Goal: Use online tool/utility: Utilize a website feature to perform a specific function

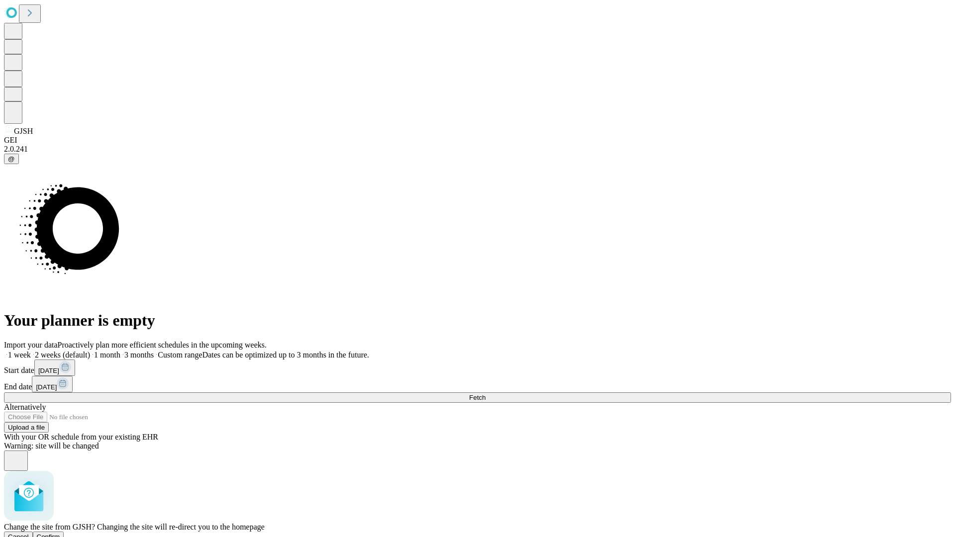
click at [60, 533] on span "Confirm" at bounding box center [48, 536] width 23 height 7
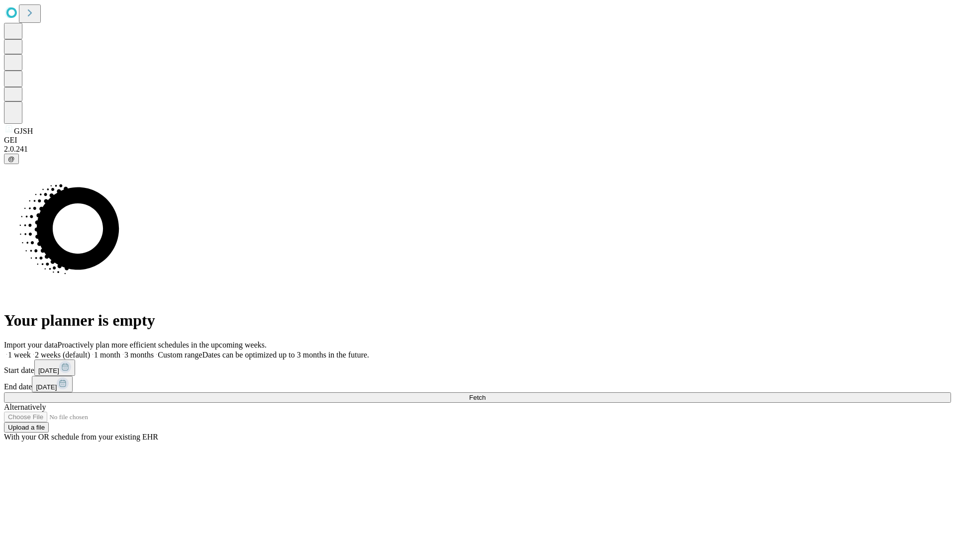
click at [120, 351] on label "1 month" at bounding box center [105, 355] width 30 height 8
click at [485, 394] on span "Fetch" at bounding box center [477, 397] width 16 height 7
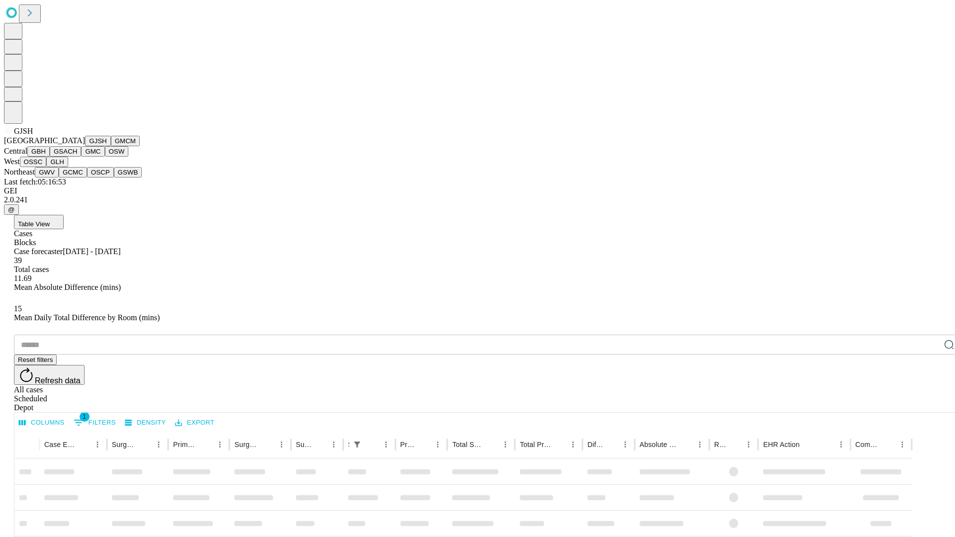
click at [111, 146] on button "GMCM" at bounding box center [125, 141] width 29 height 10
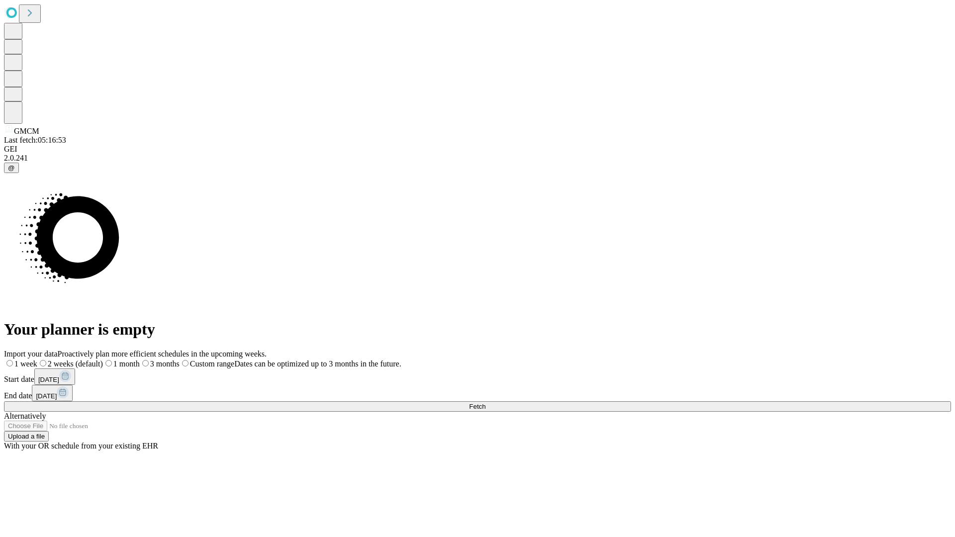
click at [140, 360] on label "1 month" at bounding box center [121, 364] width 37 height 8
click at [485, 403] on span "Fetch" at bounding box center [477, 406] width 16 height 7
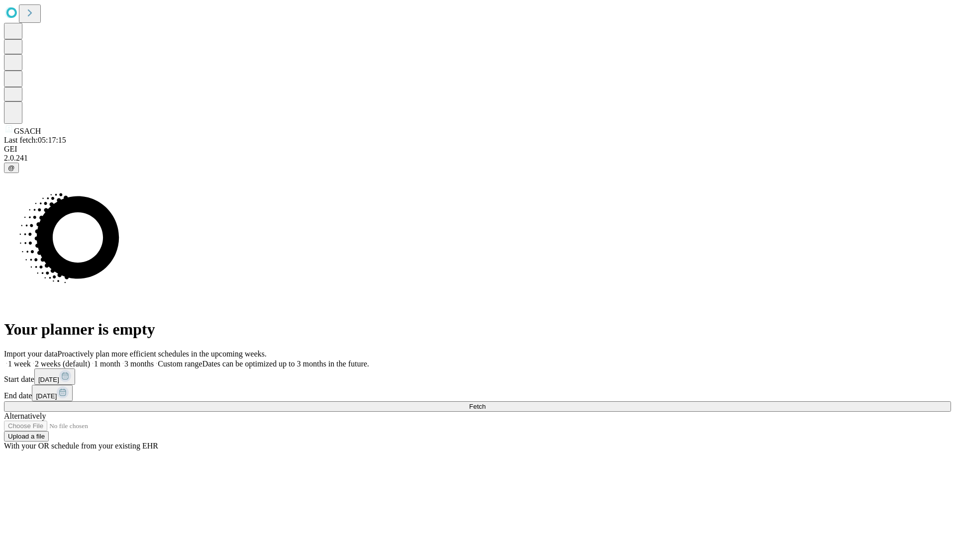
click at [120, 360] on label "1 month" at bounding box center [105, 364] width 30 height 8
click at [485, 403] on span "Fetch" at bounding box center [477, 406] width 16 height 7
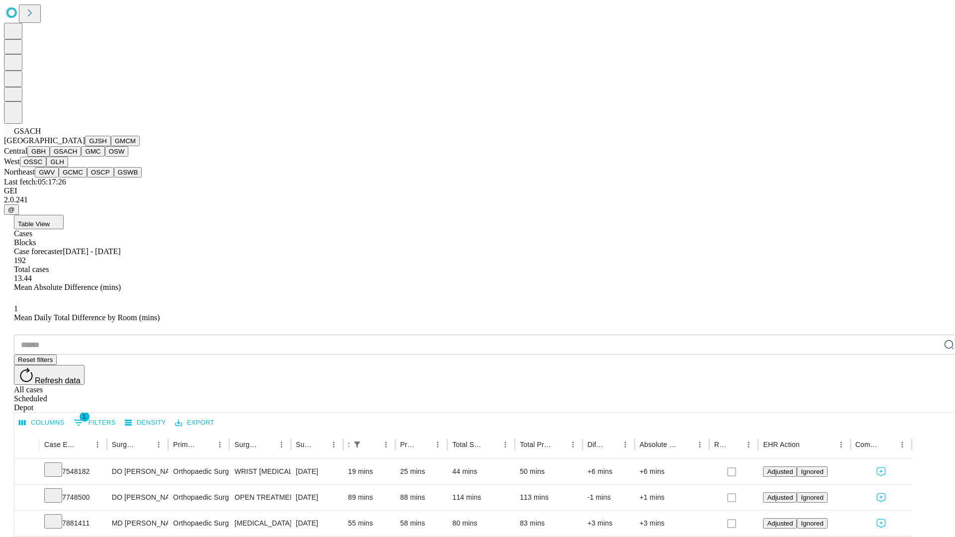
click at [81, 157] on button "GMC" at bounding box center [92, 151] width 23 height 10
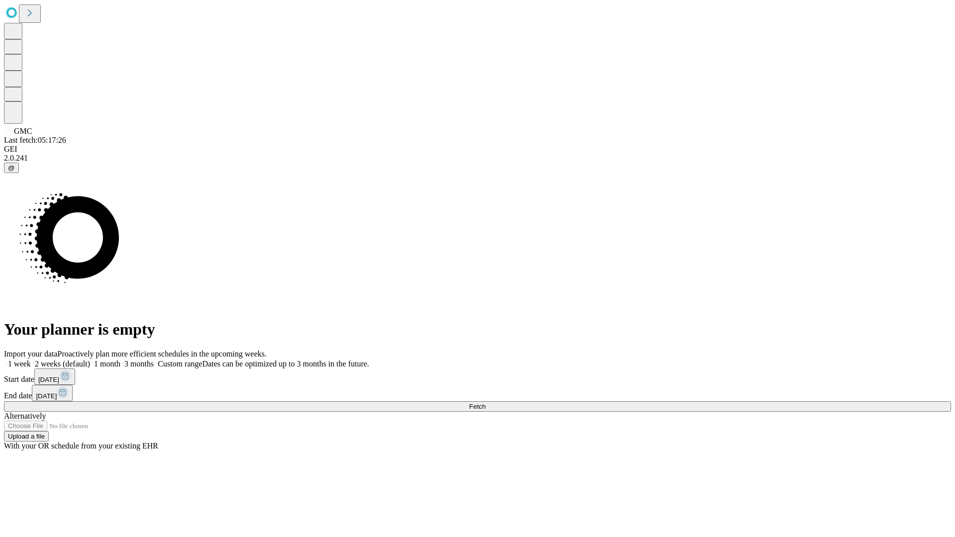
click at [120, 360] on label "1 month" at bounding box center [105, 364] width 30 height 8
click at [485, 403] on span "Fetch" at bounding box center [477, 406] width 16 height 7
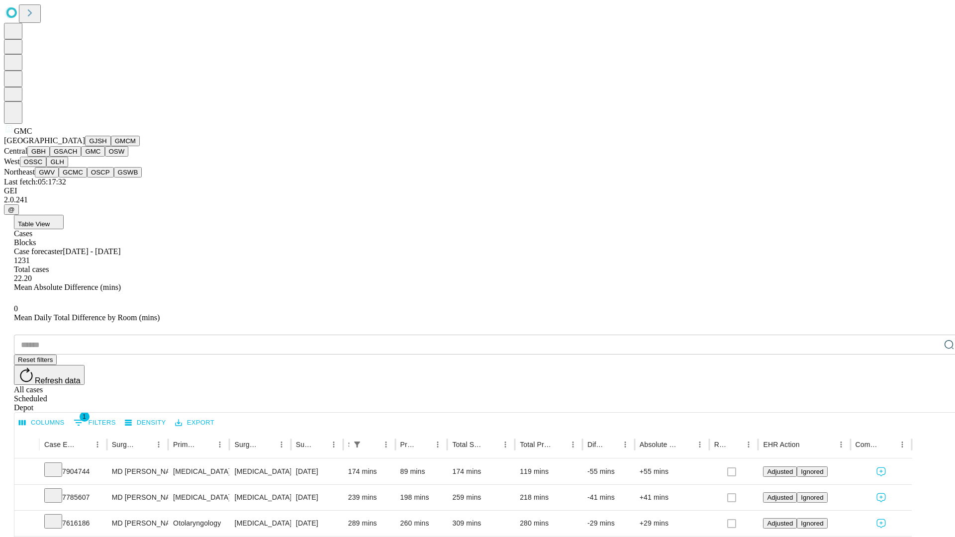
click at [105, 157] on button "OSW" at bounding box center [117, 151] width 24 height 10
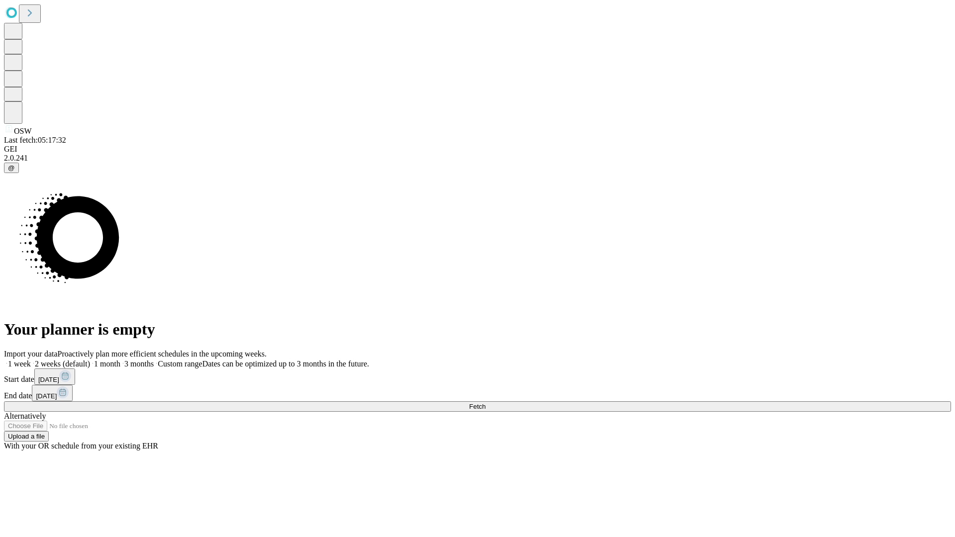
click at [120, 360] on label "1 month" at bounding box center [105, 364] width 30 height 8
click at [485, 403] on span "Fetch" at bounding box center [477, 406] width 16 height 7
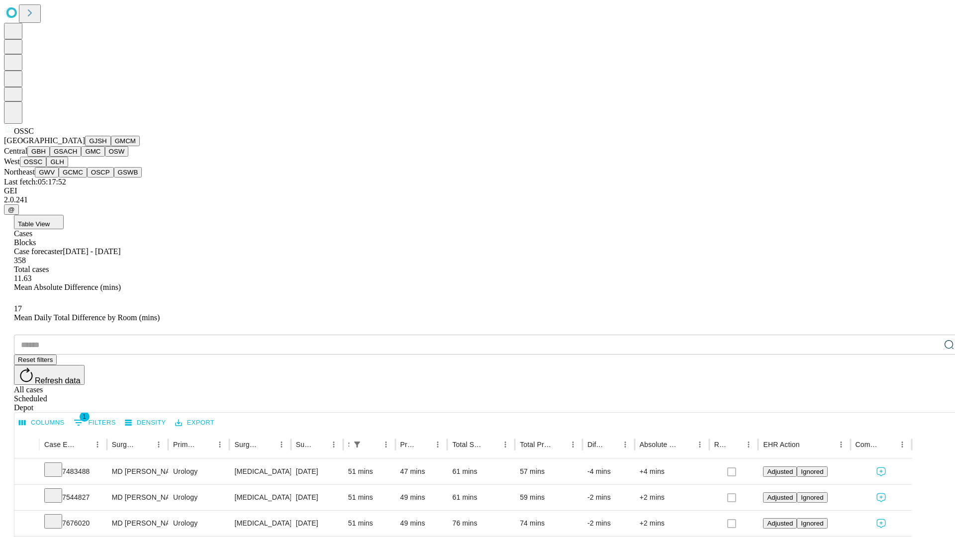
click at [68, 167] on button "GLH" at bounding box center [56, 162] width 21 height 10
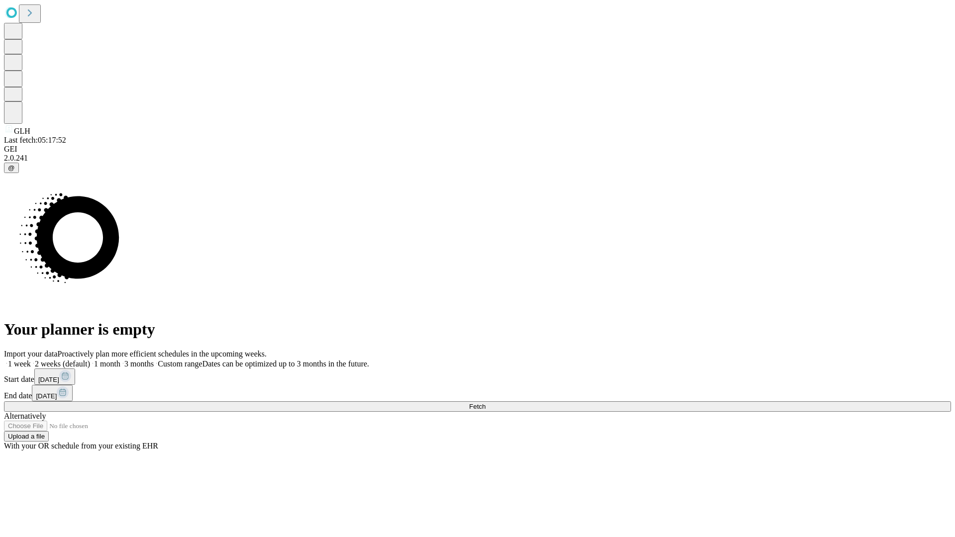
click at [120, 360] on label "1 month" at bounding box center [105, 364] width 30 height 8
click at [485, 403] on span "Fetch" at bounding box center [477, 406] width 16 height 7
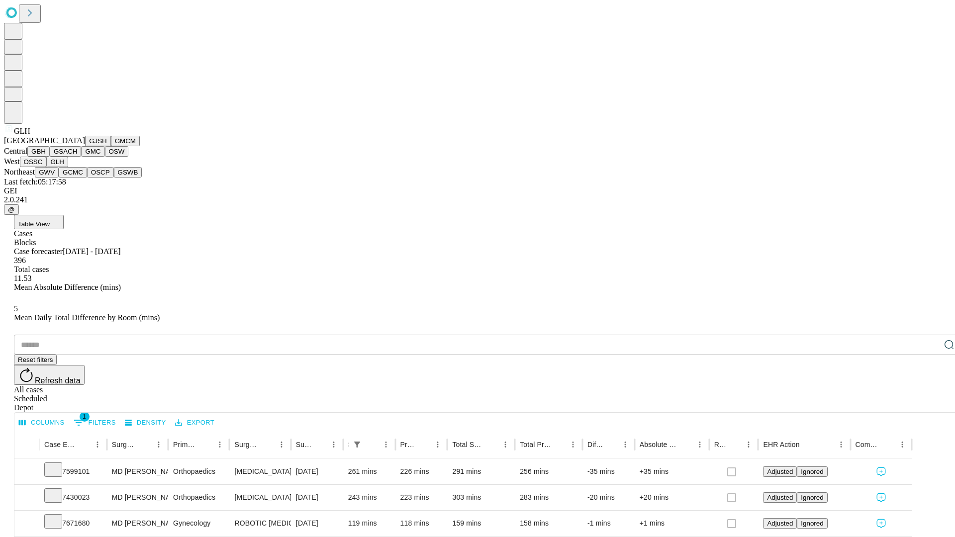
click at [59, 178] on button "GWV" at bounding box center [47, 172] width 24 height 10
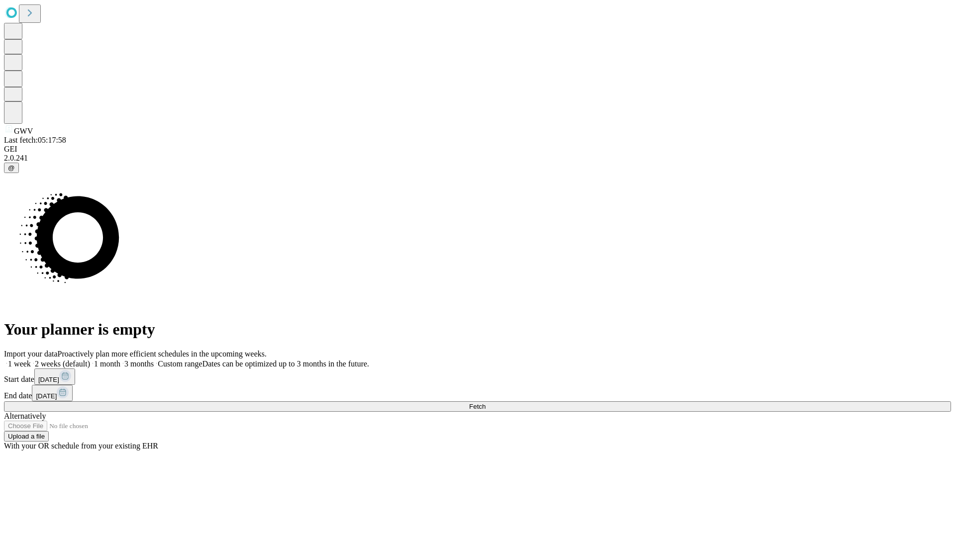
click at [120, 360] on label "1 month" at bounding box center [105, 364] width 30 height 8
click at [485, 403] on span "Fetch" at bounding box center [477, 406] width 16 height 7
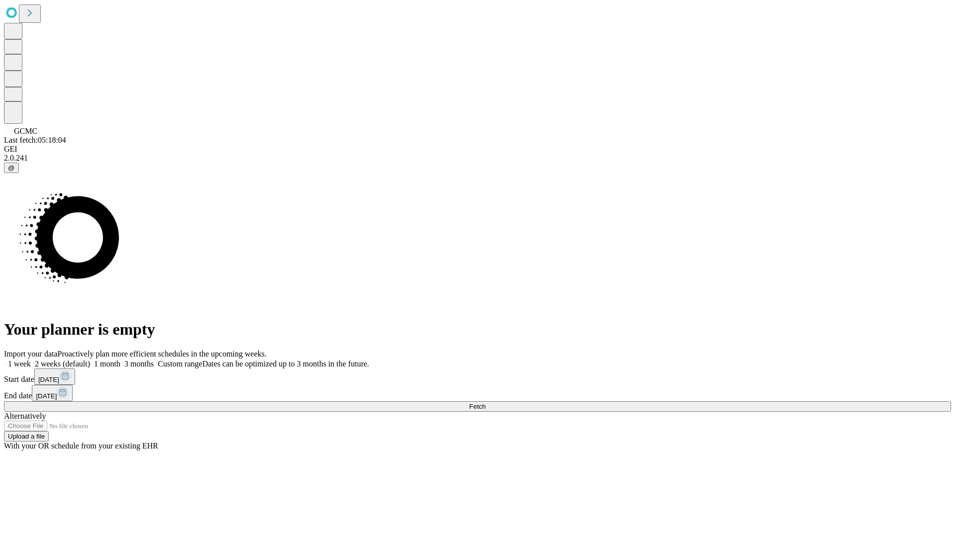
click at [485, 403] on span "Fetch" at bounding box center [477, 406] width 16 height 7
